Goal: Task Accomplishment & Management: Manage account settings

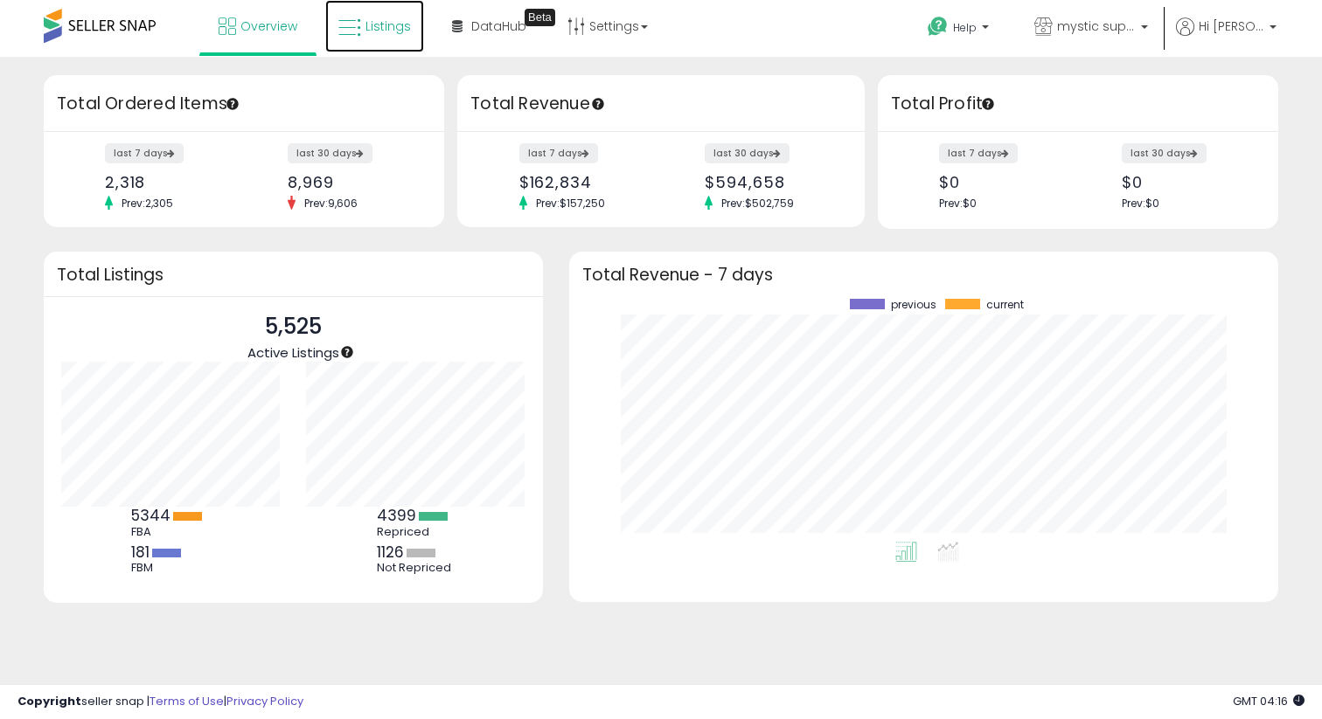
click at [362, 52] on link "Listings" at bounding box center [374, 26] width 99 height 52
click at [368, 38] on link "Listings" at bounding box center [374, 26] width 99 height 52
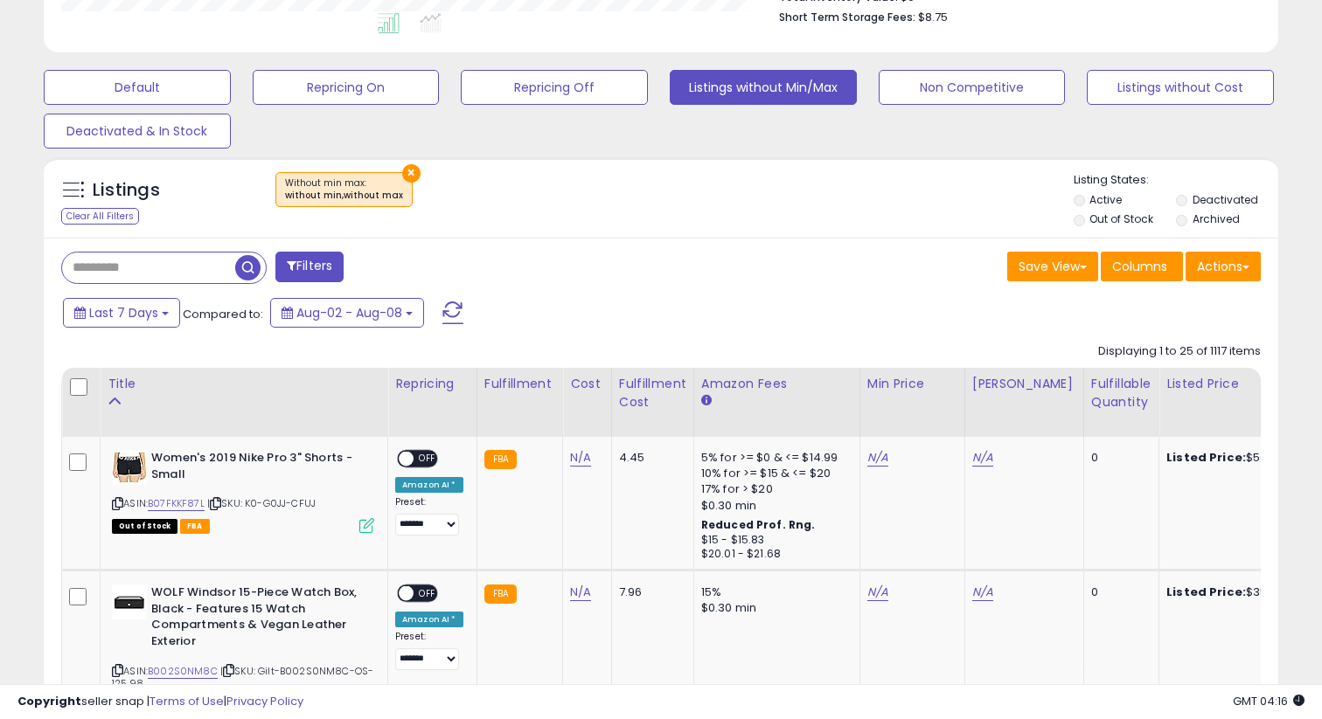
scroll to position [602, 0]
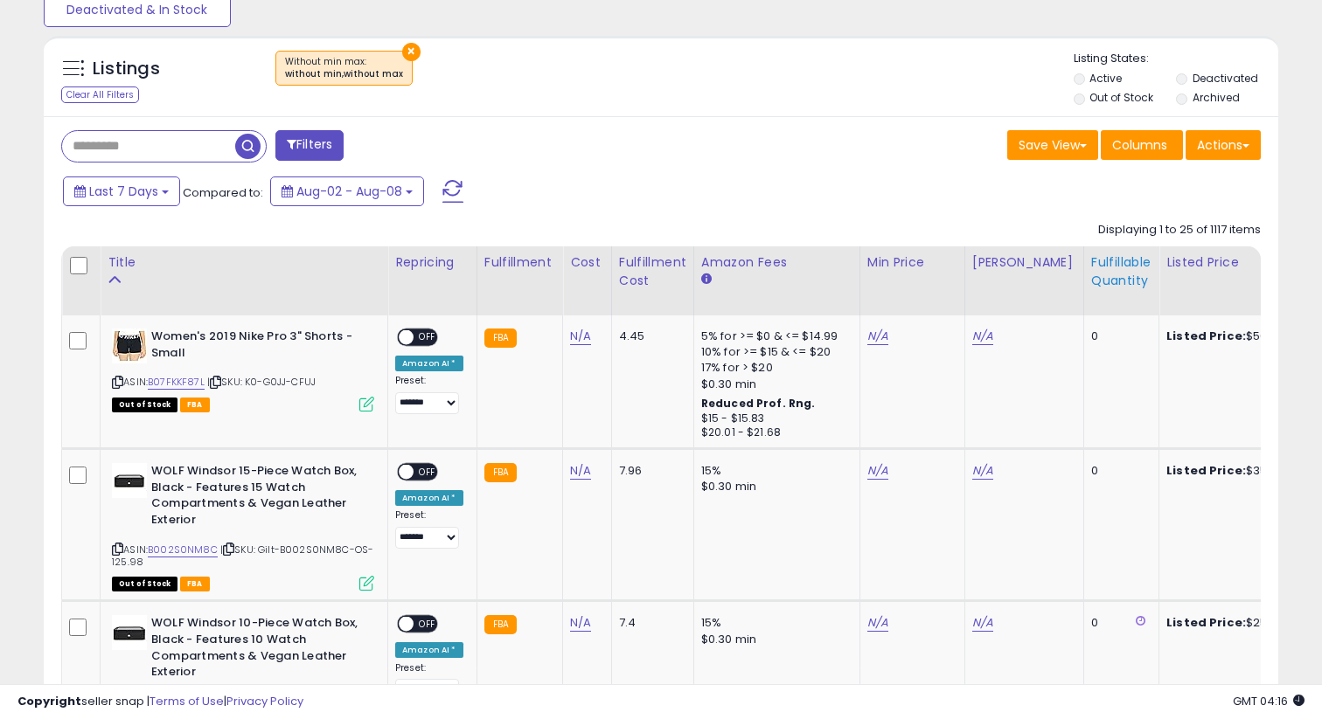
click at [1109, 267] on div "Fulfillable Quantity" at bounding box center [1121, 272] width 60 height 37
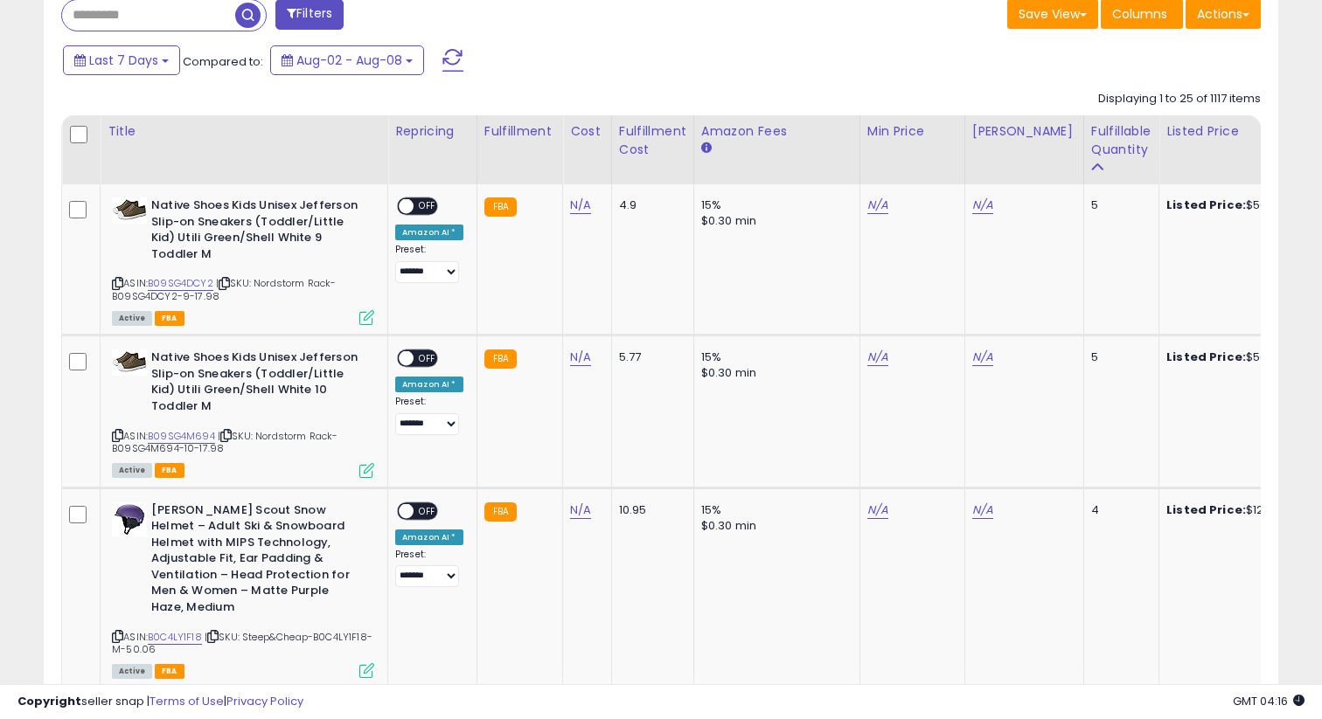
scroll to position [635, 0]
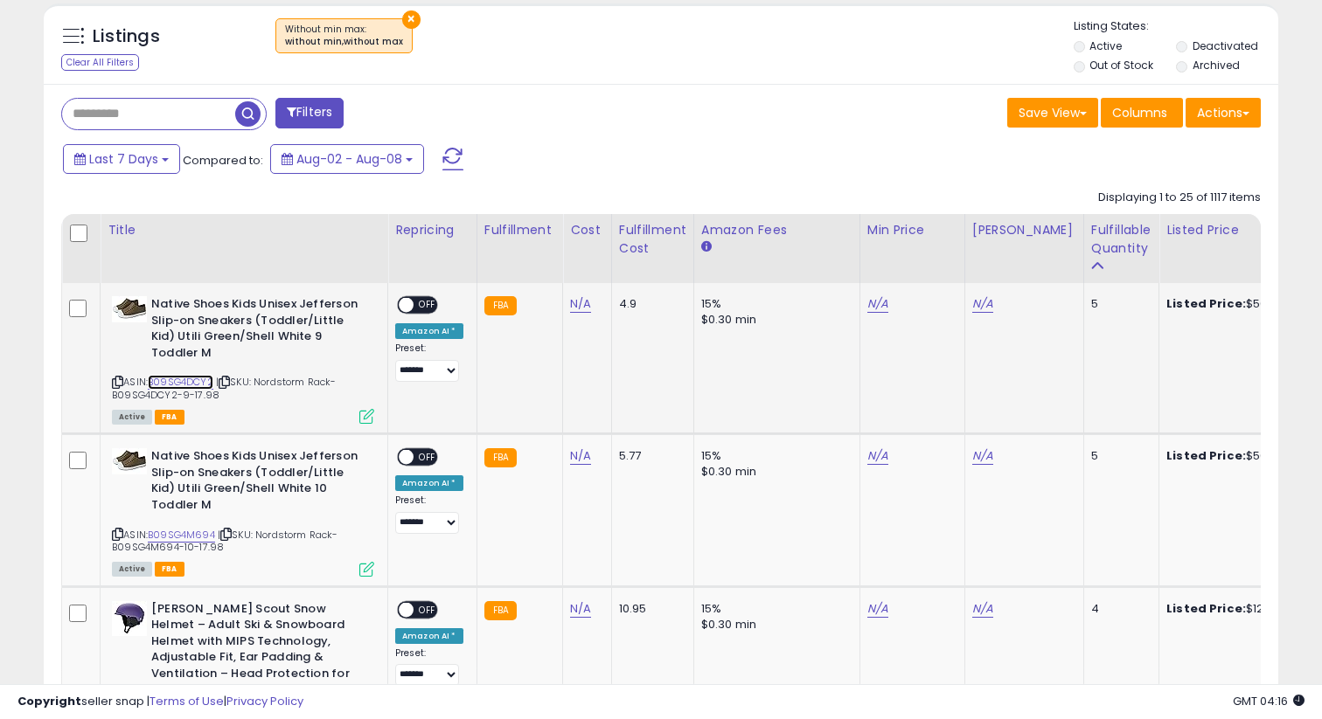
click at [178, 377] on link "B09SG4DCY2" at bounding box center [181, 382] width 66 height 15
